Goal: Find specific page/section: Find specific page/section

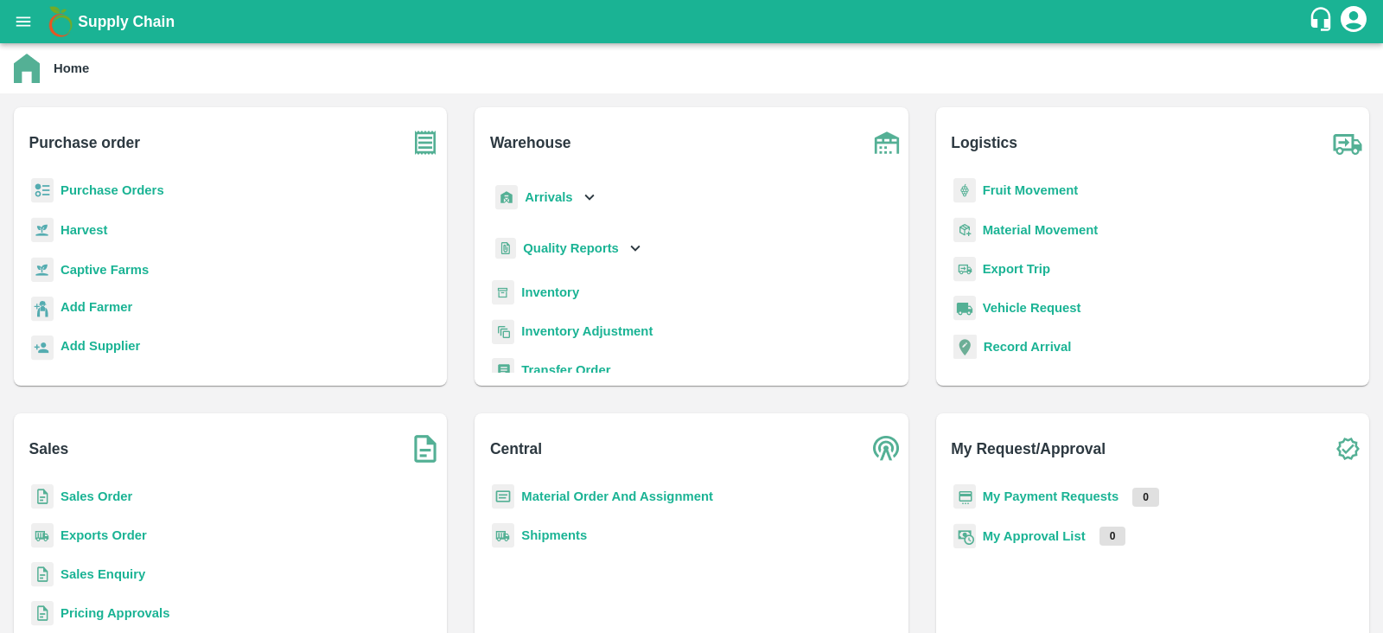
click at [101, 496] on b "Sales Order" at bounding box center [97, 496] width 72 height 14
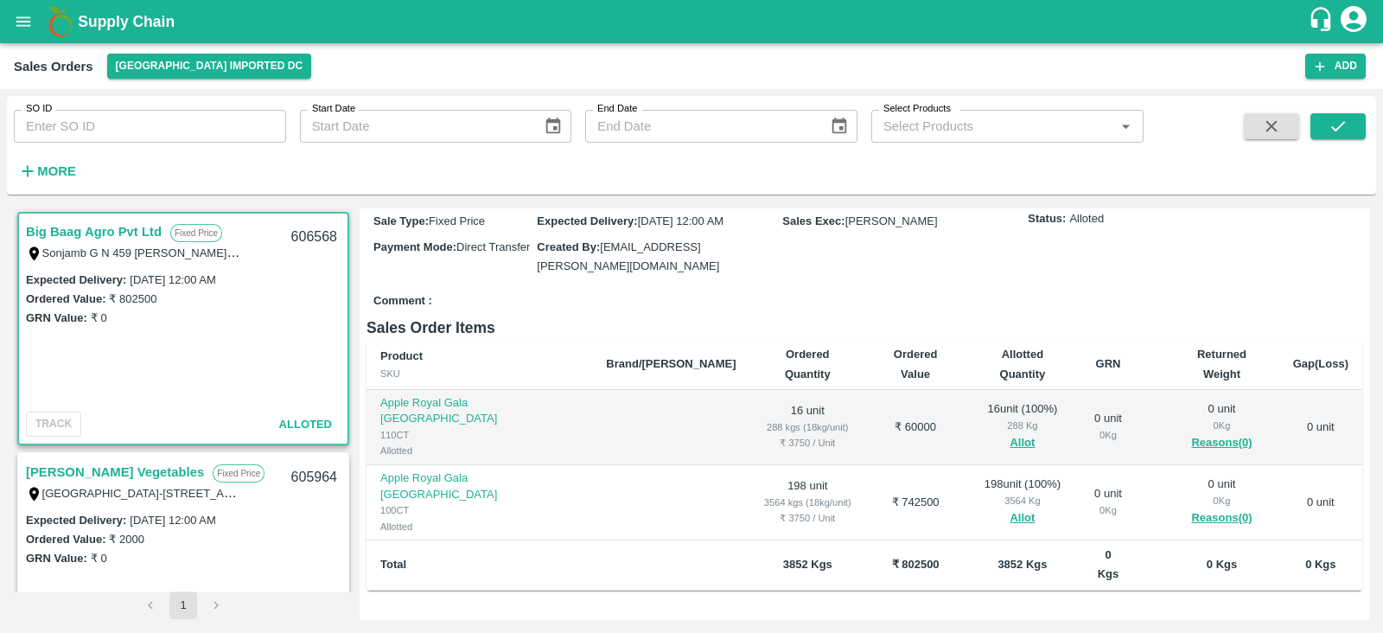
scroll to position [179, 0]
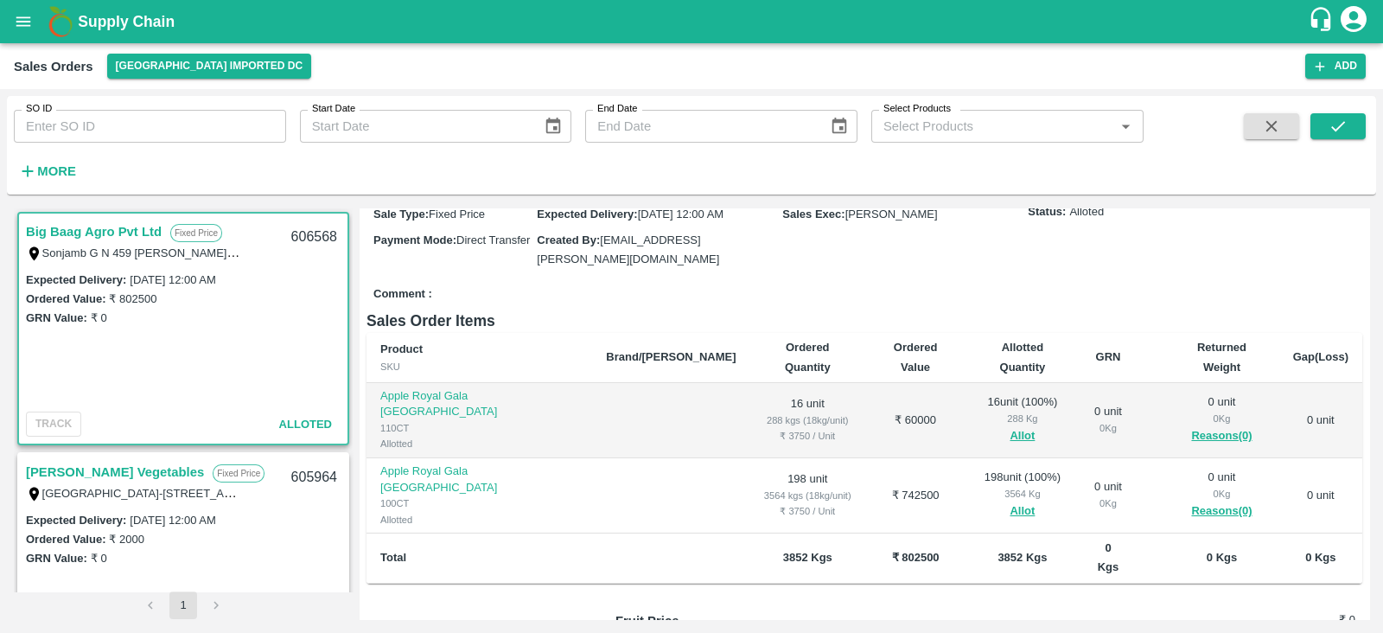
click at [310, 234] on div "606568" at bounding box center [314, 237] width 67 height 41
copy div "606568"
click at [28, 25] on icon "open drawer" at bounding box center [23, 21] width 15 height 10
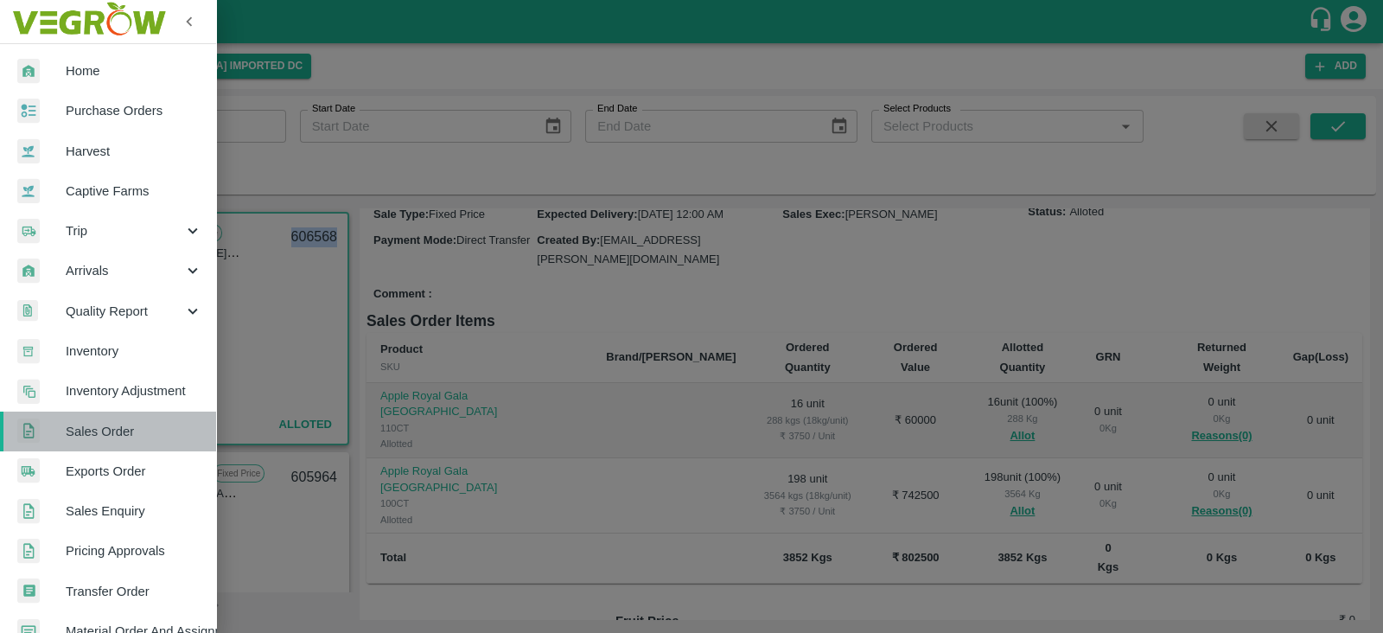
click at [109, 431] on span "Sales Order" at bounding box center [134, 431] width 137 height 19
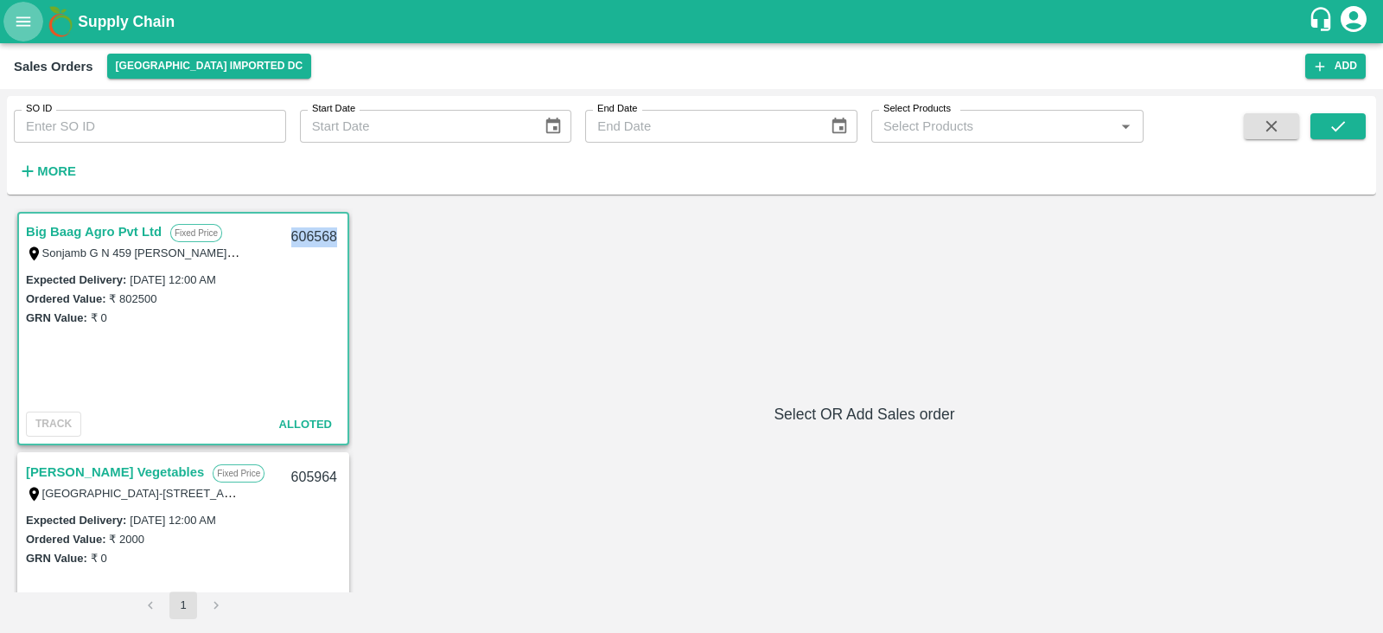
click at [25, 30] on icon "open drawer" at bounding box center [23, 21] width 19 height 19
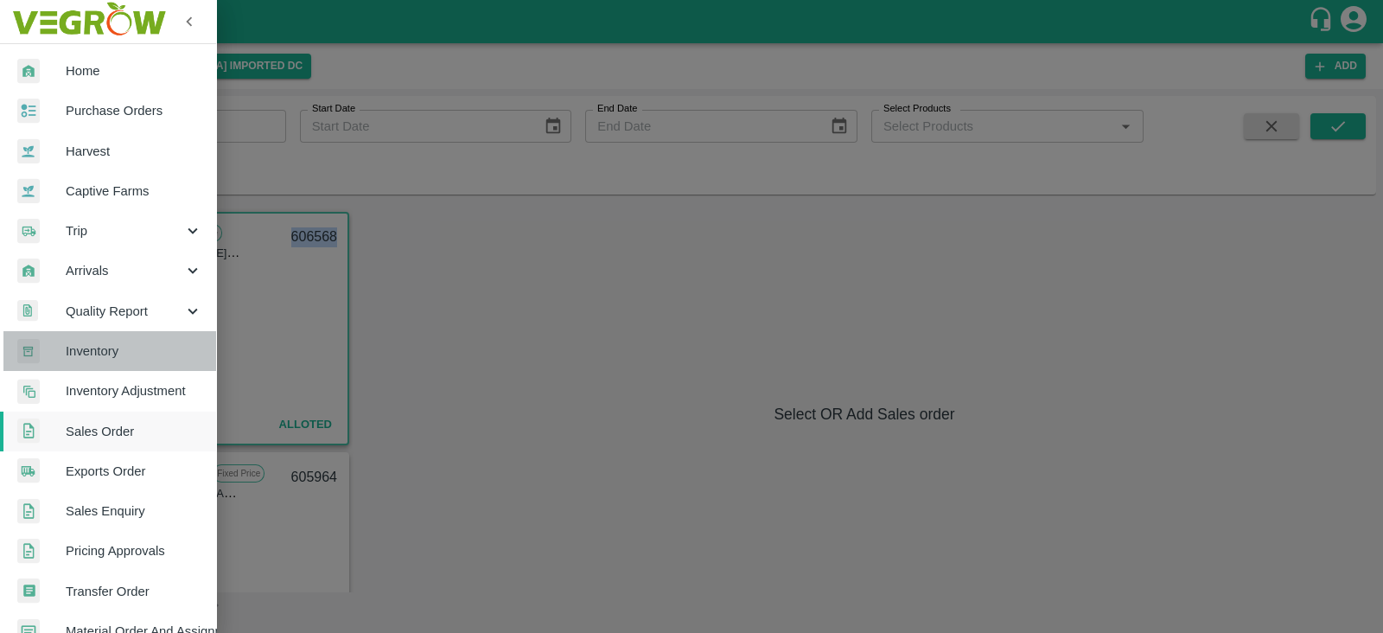
click at [142, 349] on span "Inventory" at bounding box center [134, 350] width 137 height 19
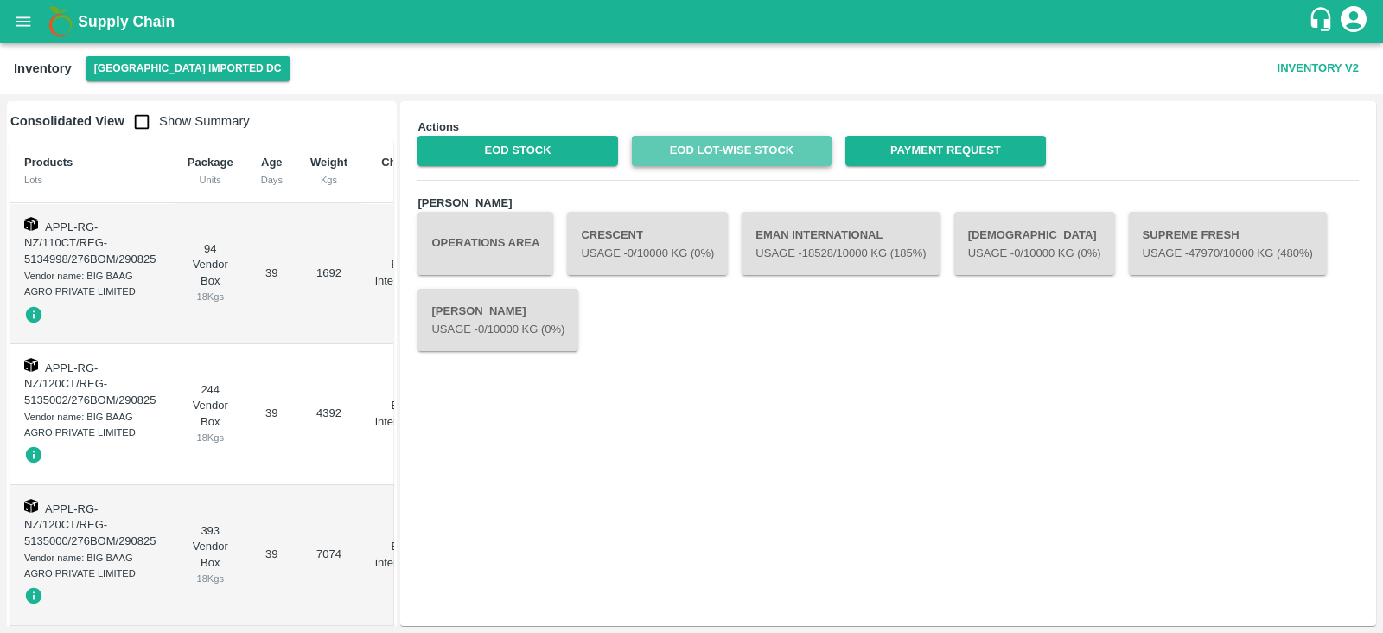
click at [787, 150] on link "EOD Lot-wise Stock" at bounding box center [732, 151] width 200 height 30
click at [16, 15] on icon "open drawer" at bounding box center [23, 21] width 19 height 19
